Goal: Entertainment & Leisure: Consume media (video, audio)

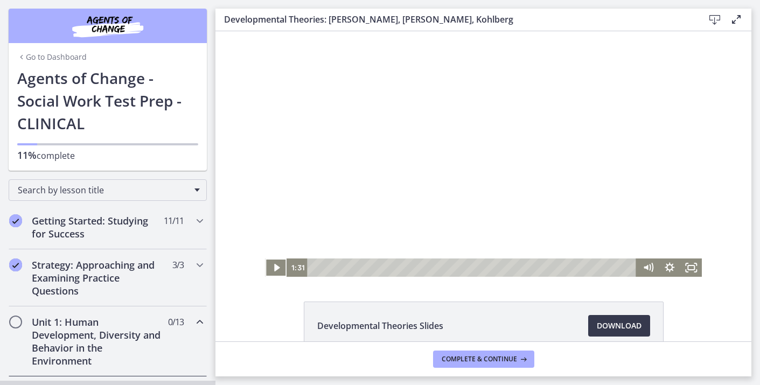
scroll to position [80, 0]
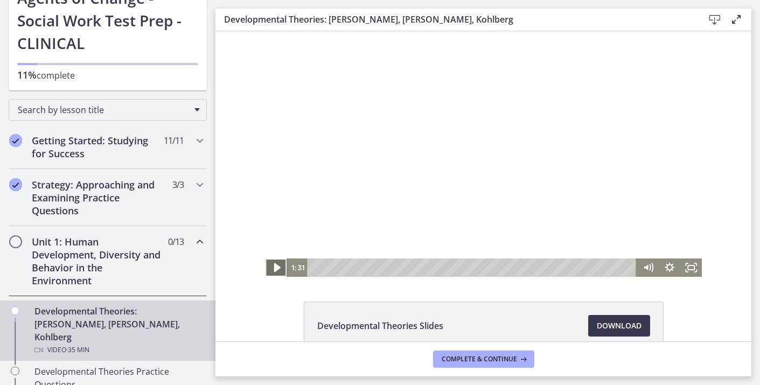
click at [280, 273] on icon "Play Video" at bounding box center [277, 268] width 26 height 22
click at [688, 268] on rect "Fullscreen" at bounding box center [691, 268] width 6 height 4
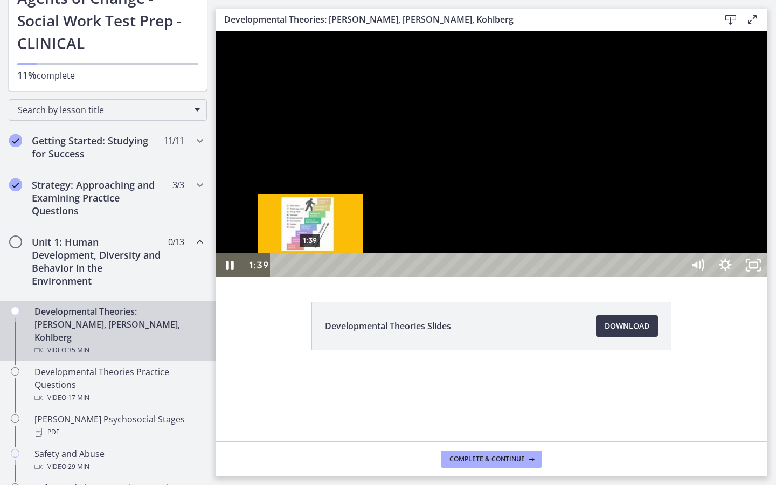
click at [310, 277] on div "1:39" at bounding box center [479, 265] width 396 height 24
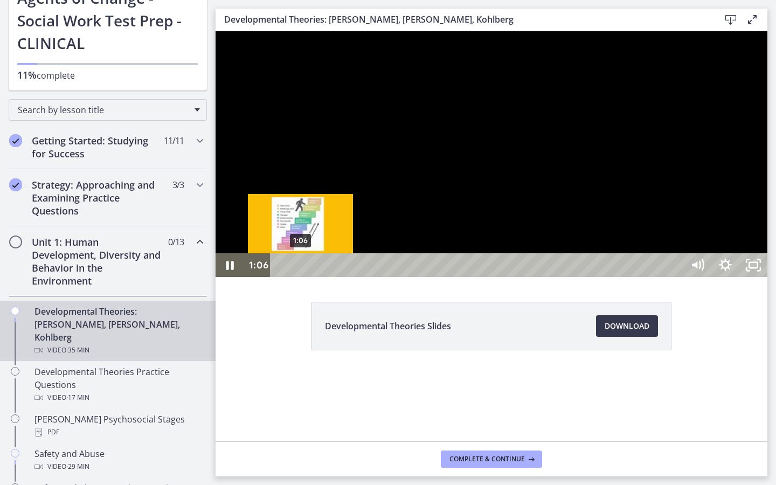
click at [301, 277] on div "1:06" at bounding box center [479, 265] width 396 height 24
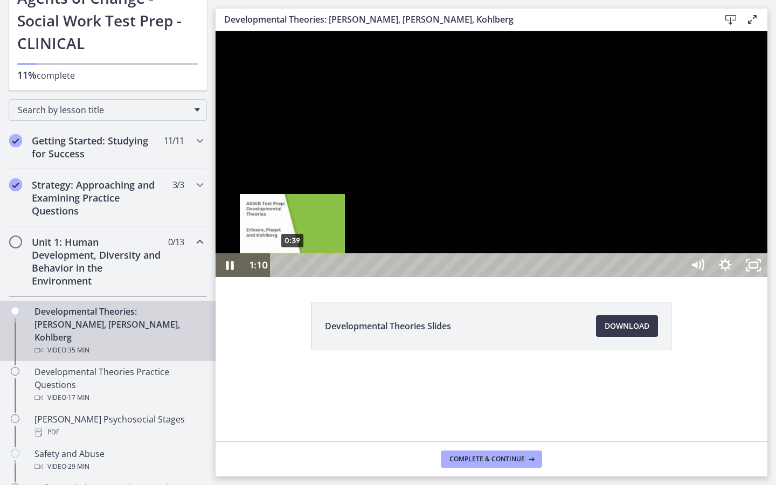
click at [293, 277] on div "0:39" at bounding box center [479, 265] width 396 height 24
click at [287, 277] on div "0:21" at bounding box center [479, 265] width 396 height 24
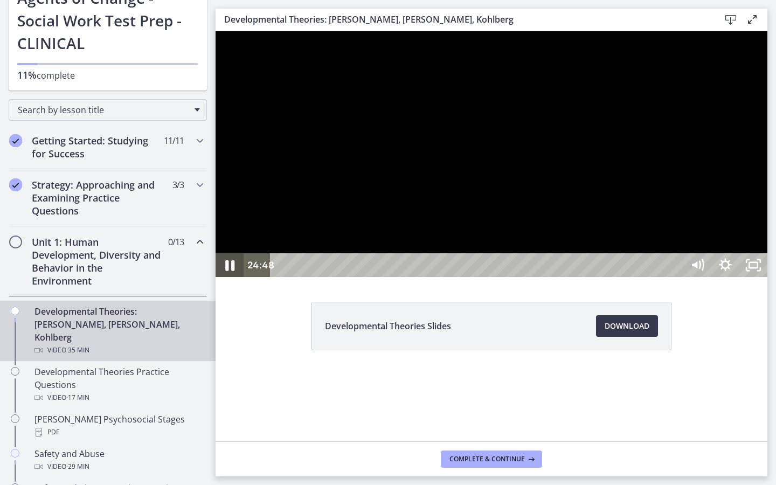
click at [232, 280] on icon "Pause" at bounding box center [229, 265] width 33 height 29
click at [232, 280] on icon "Play Video" at bounding box center [230, 265] width 33 height 29
click at [232, 280] on icon "Pause" at bounding box center [229, 265] width 33 height 29
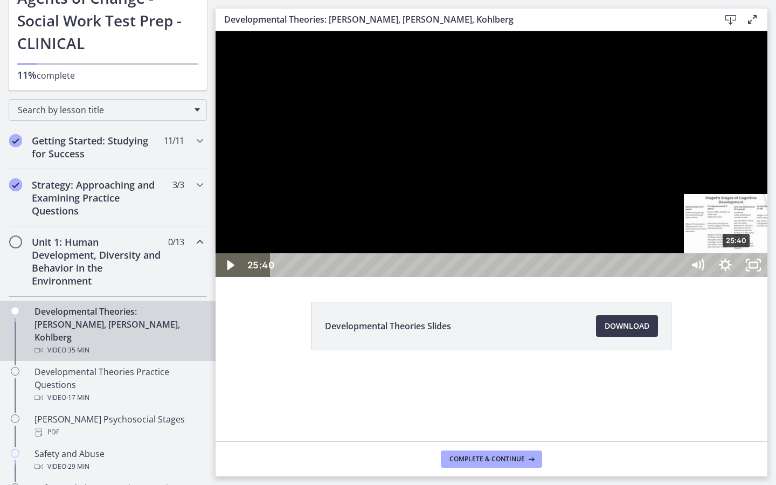
click at [738, 269] on div "Playbar" at bounding box center [736, 265] width 8 height 8
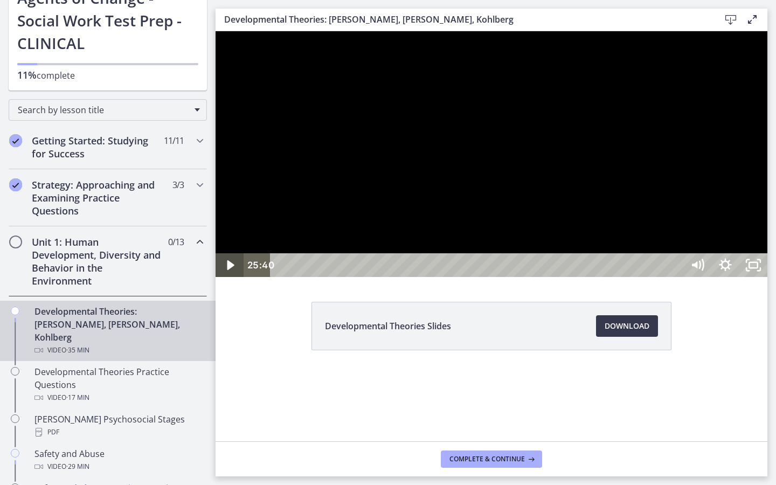
click at [228, 270] on icon "Play Video" at bounding box center [230, 265] width 7 height 10
click at [228, 271] on icon "Pause" at bounding box center [229, 265] width 9 height 11
click at [228, 271] on icon "Play Video" at bounding box center [231, 265] width 9 height 12
click at [229, 280] on icon "Pause" at bounding box center [229, 265] width 33 height 29
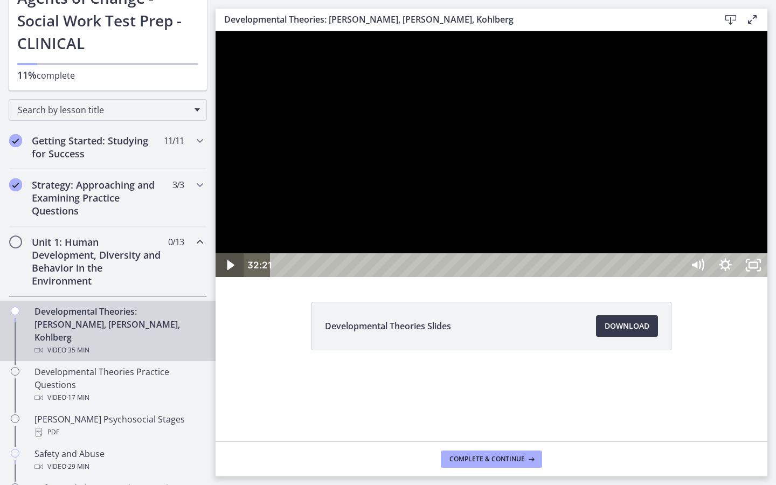
click at [234, 277] on icon "Play Video" at bounding box center [231, 265] width 28 height 24
click at [676, 277] on div "32:01" at bounding box center [479, 265] width 396 height 24
click at [676, 277] on div "31:41" at bounding box center [479, 265] width 396 height 24
click at [676, 277] on div "31:18" at bounding box center [479, 265] width 396 height 24
click at [676, 277] on div "30:58" at bounding box center [479, 265] width 396 height 24
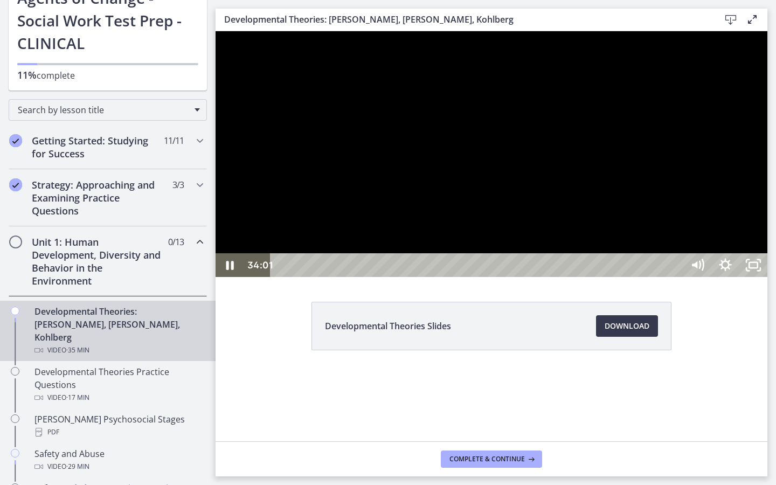
click at [468, 277] on div at bounding box center [492, 154] width 552 height 246
click at [232, 280] on icon "Play Video" at bounding box center [230, 265] width 33 height 29
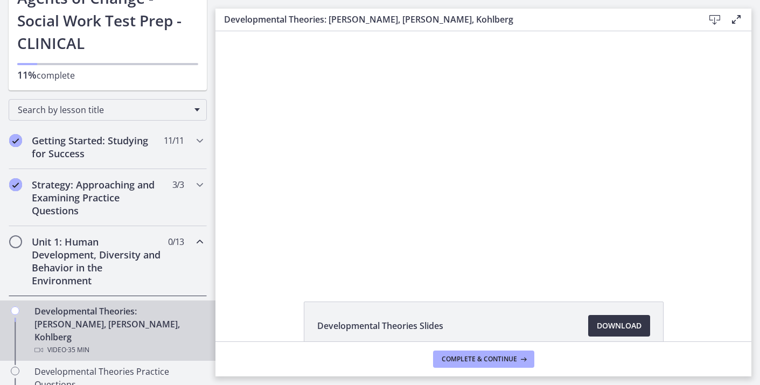
click at [621, 324] on span "Download Opens in a new window" at bounding box center [619, 326] width 45 height 13
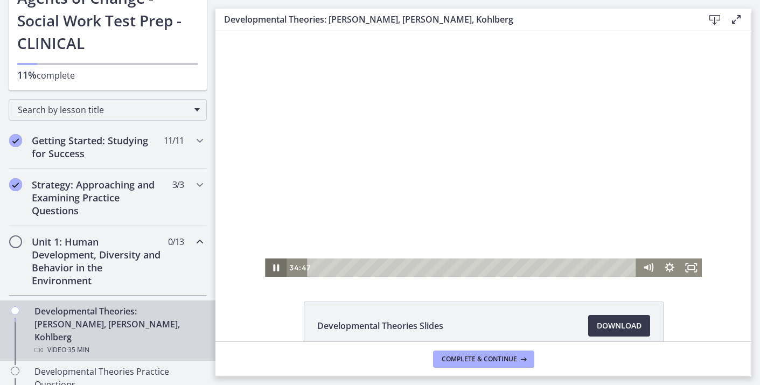
click at [278, 269] on icon "Pause" at bounding box center [276, 268] width 6 height 7
